Goal: Navigation & Orientation: Find specific page/section

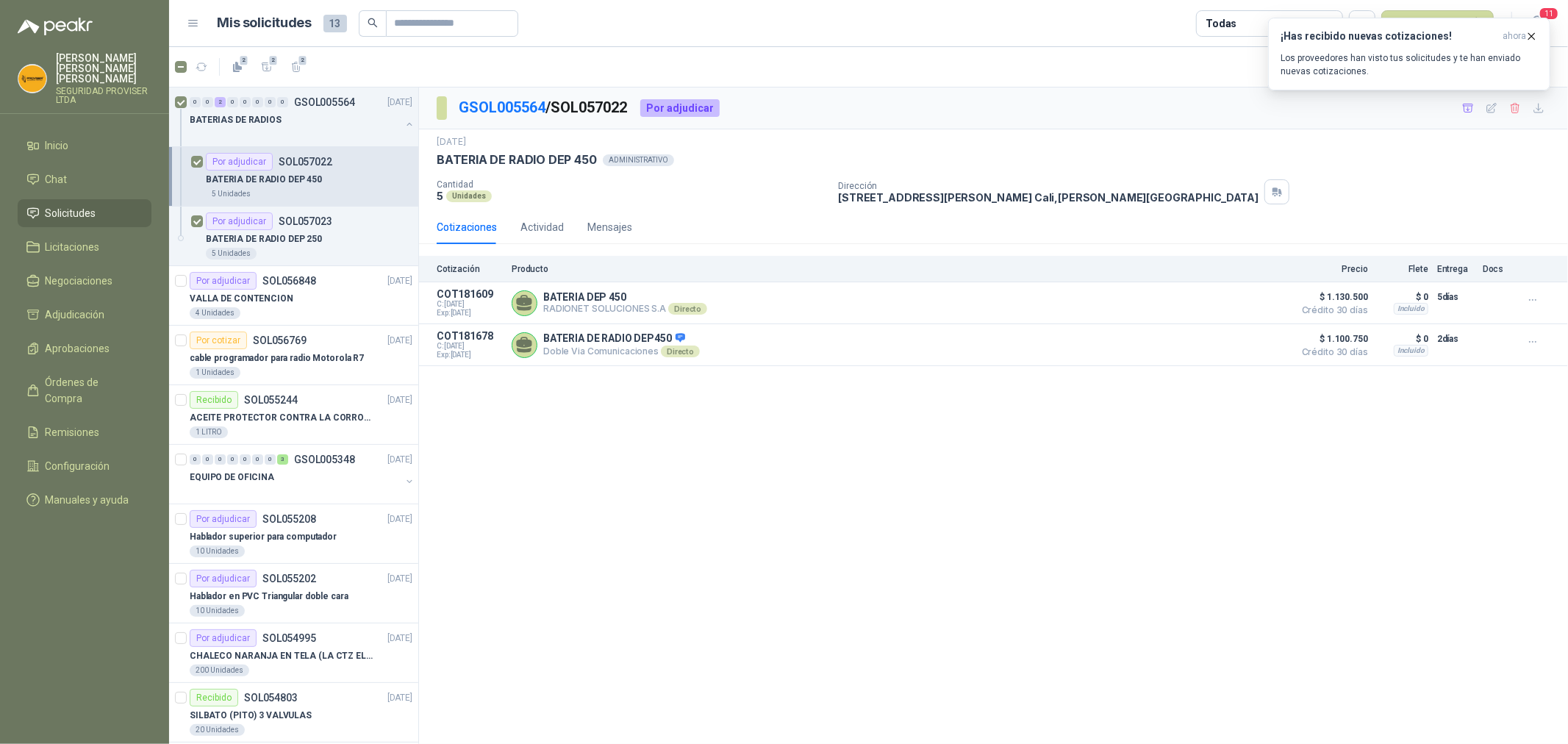
click at [49, 206] on span "Solicitudes" at bounding box center [71, 213] width 51 height 16
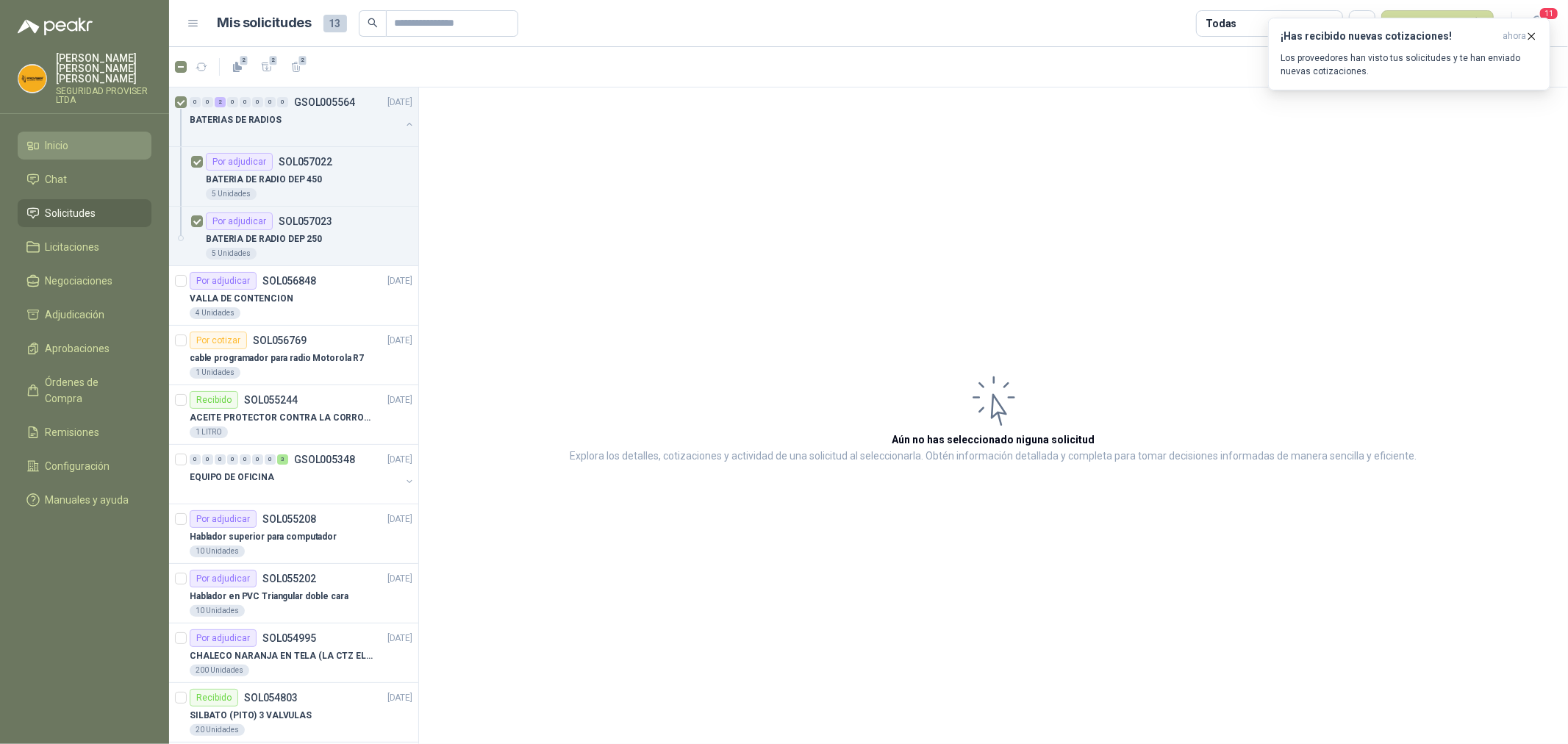
click at [99, 131] on link "Inicio" at bounding box center [84, 145] width 134 height 28
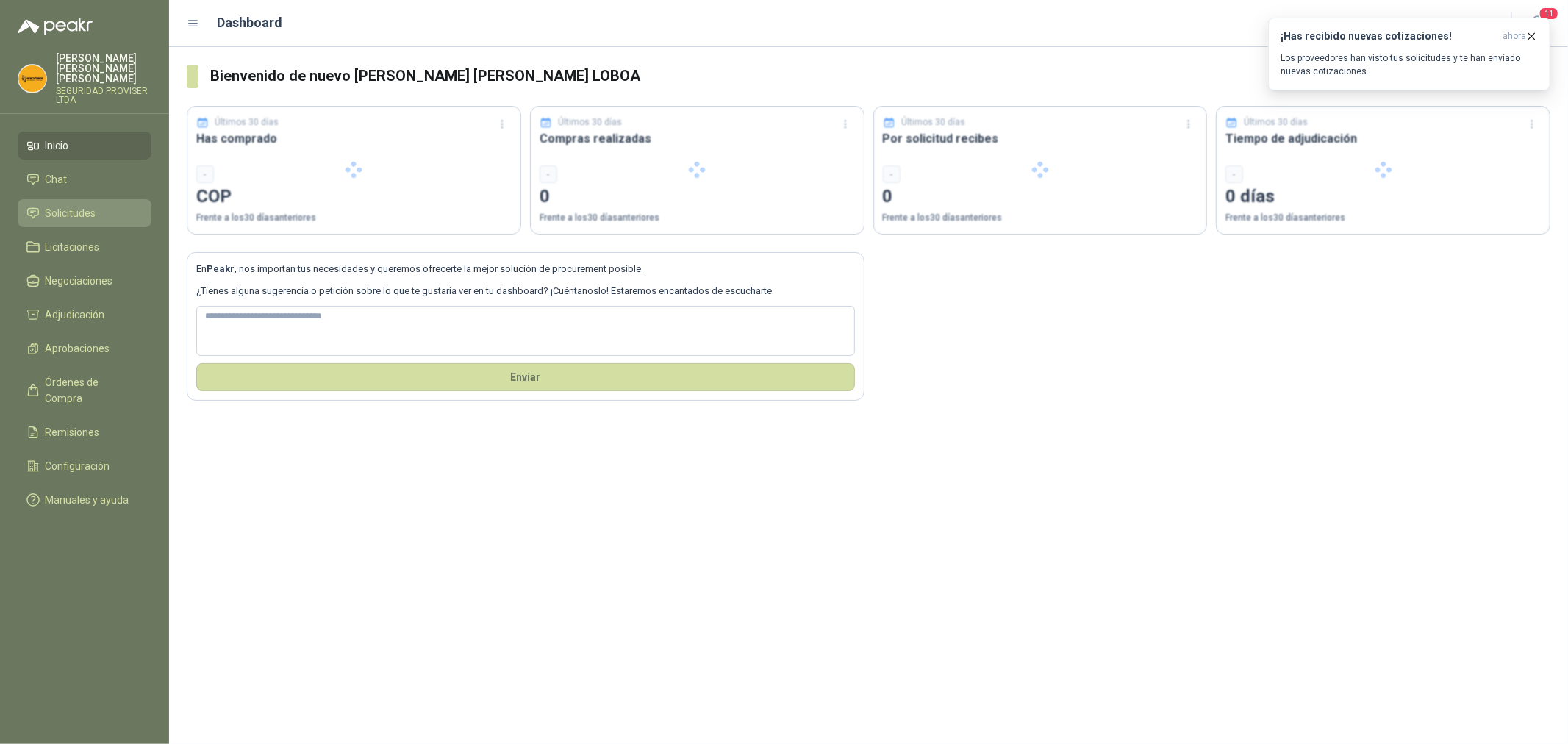
click at [69, 205] on span "Solicitudes" at bounding box center [71, 213] width 51 height 16
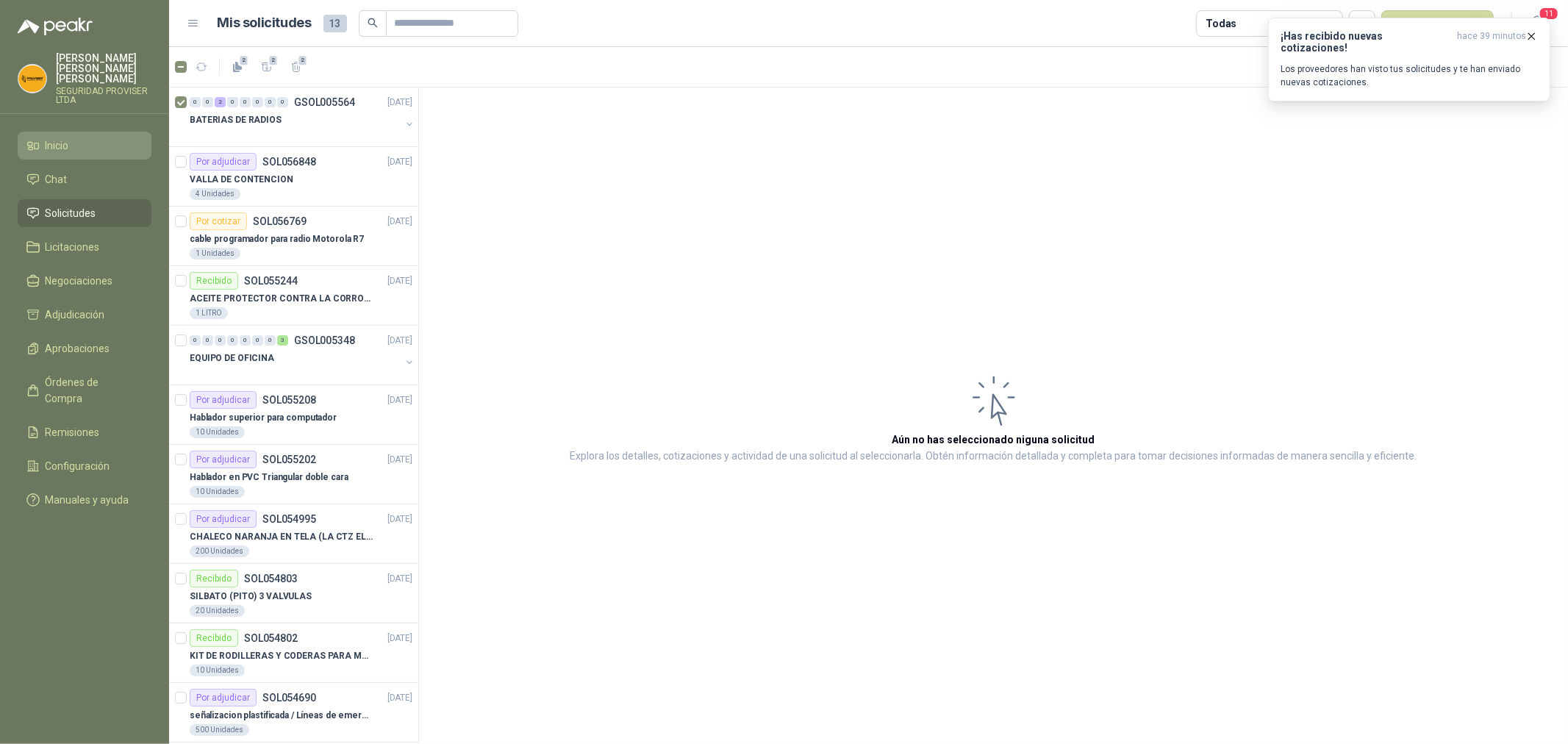
click at [80, 143] on li "Inicio" at bounding box center [84, 145] width 116 height 16
